Goal: Information Seeking & Learning: Find contact information

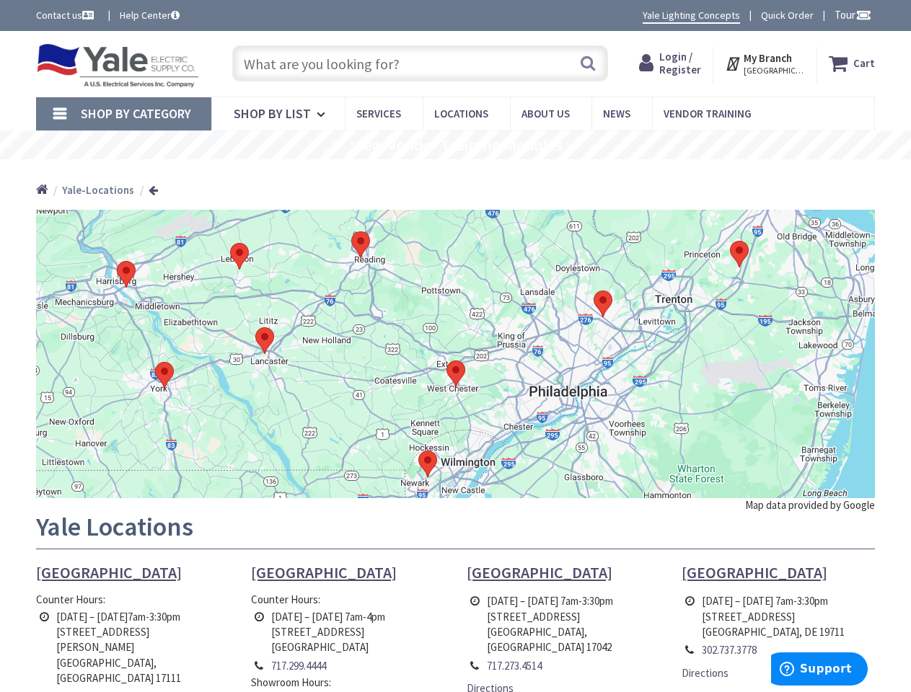
click at [455, 346] on div at bounding box center [455, 354] width 839 height 289
click at [850, 14] on span "Tour" at bounding box center [853, 15] width 37 height 14
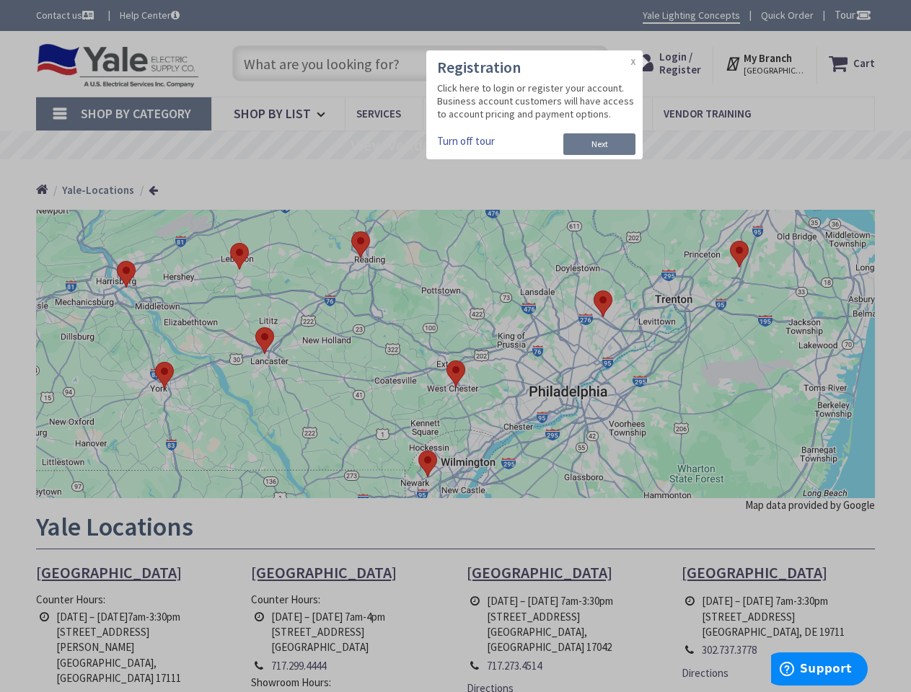
click at [863, 14] on div at bounding box center [455, 346] width 911 height 692
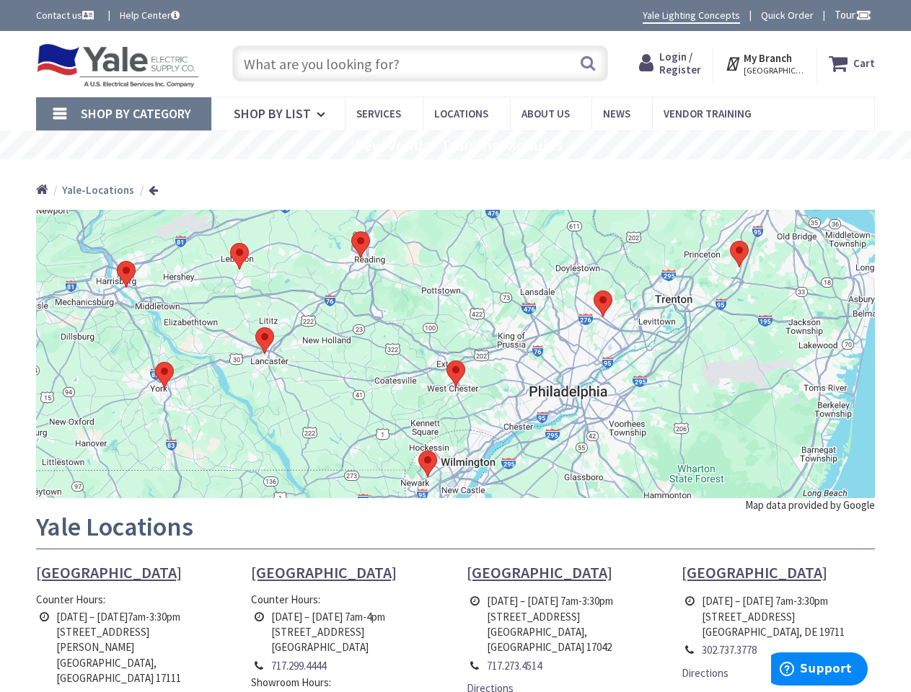
click at [766, 63] on strong "My Branch" at bounding box center [768, 58] width 48 height 14
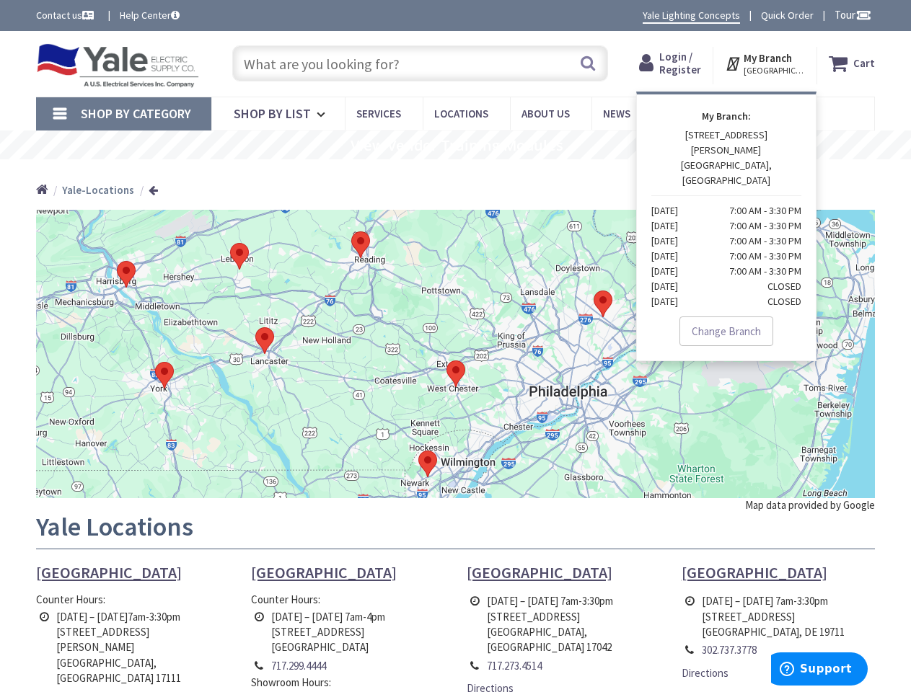
click at [123, 114] on span "Shop By Category" at bounding box center [136, 113] width 110 height 17
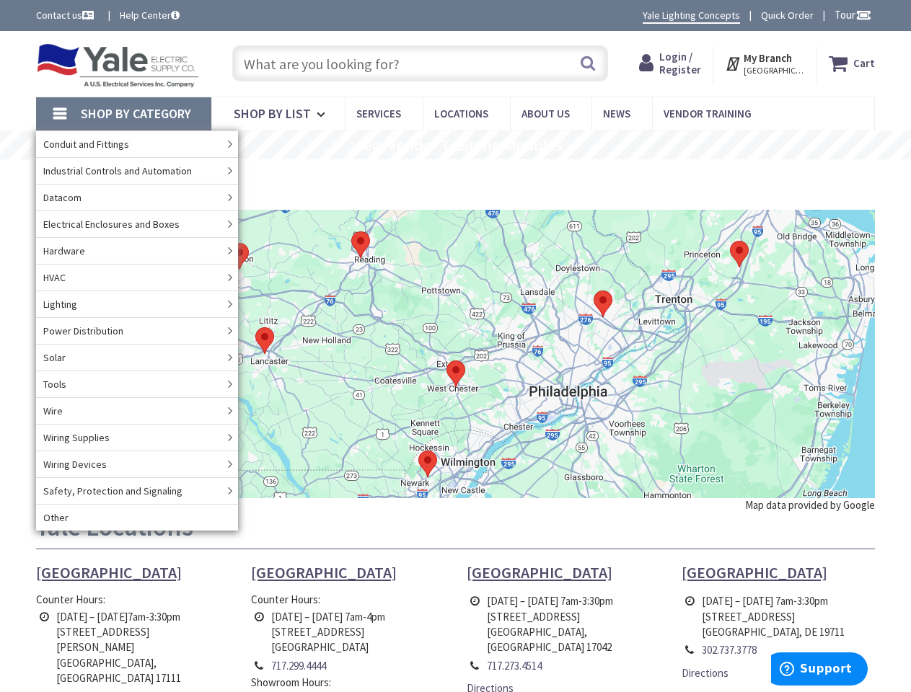
click at [455, 145] on rs-slide "View Vendor Training Modules" at bounding box center [455, 145] width 911 height 29
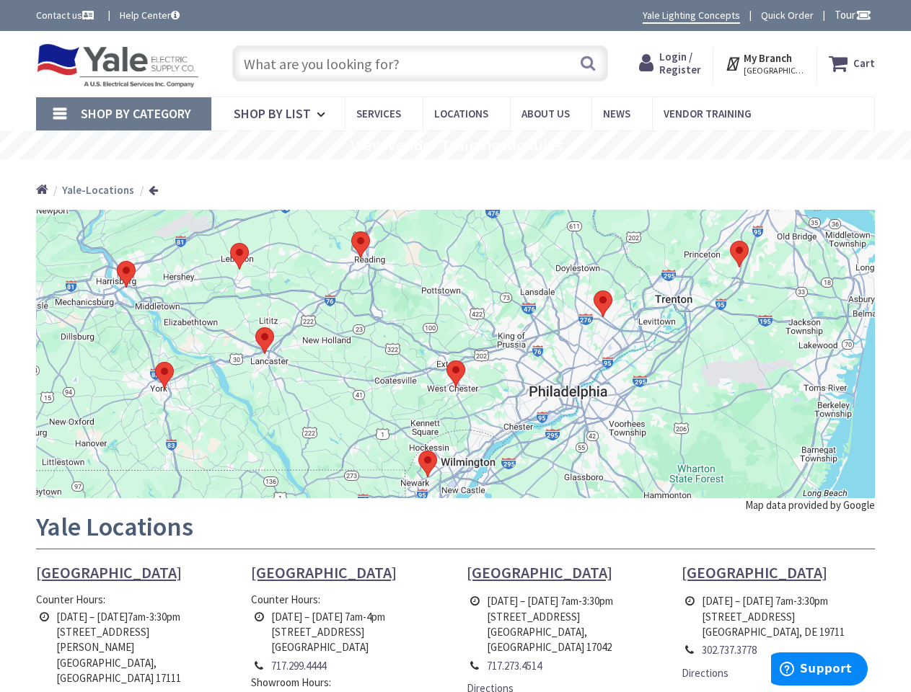
click at [455, 354] on div at bounding box center [455, 354] width 839 height 289
click at [819, 669] on span "Support" at bounding box center [826, 669] width 52 height 13
